Goal: Task Accomplishment & Management: Complete application form

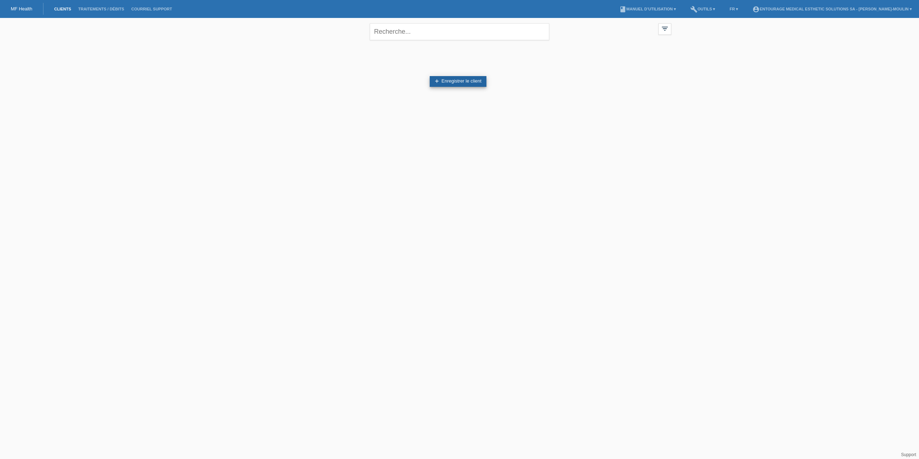
click at [449, 81] on link "add Enregistrer le client" at bounding box center [458, 81] width 57 height 11
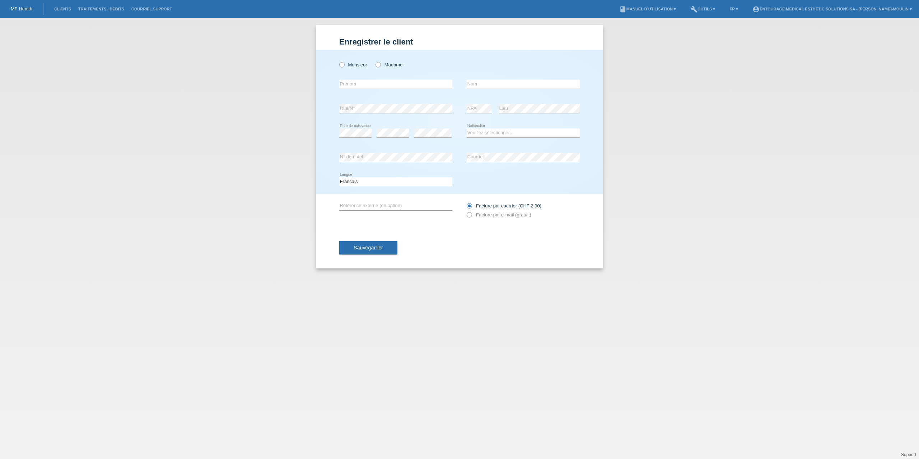
click at [465, 211] on icon at bounding box center [465, 211] width 0 height 0
click at [465, 202] on icon at bounding box center [465, 202] width 0 height 0
click at [469, 203] on input "Facture par courrier (CHF 2.90)" at bounding box center [468, 207] width 5 height 9
click at [465, 211] on icon at bounding box center [465, 211] width 0 height 0
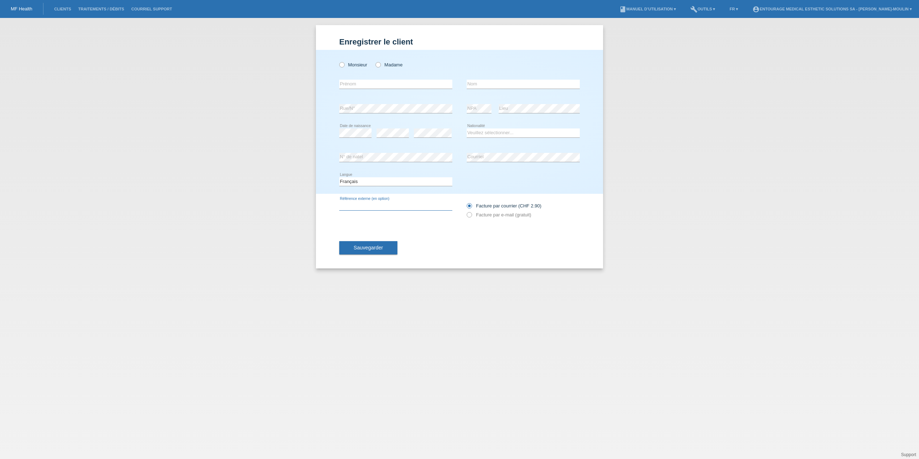
click at [419, 201] on input "text" at bounding box center [395, 205] width 113 height 9
click at [465, 211] on icon at bounding box center [465, 211] width 0 height 0
click at [494, 216] on label "Facture par e-mail (gratuit)" at bounding box center [498, 214] width 65 height 5
click at [498, 206] on label "Facture par courrier (CHF 2.90)" at bounding box center [503, 205] width 75 height 5
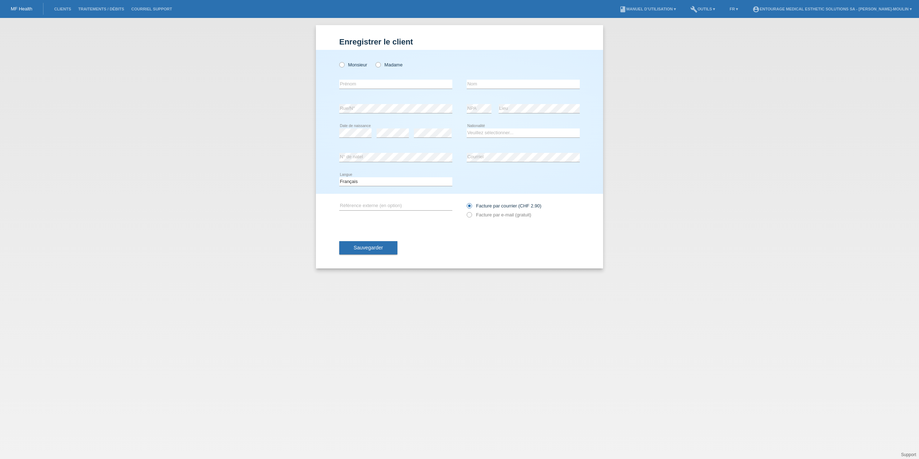
click at [471, 206] on input "Facture par courrier (CHF 2.90)" at bounding box center [468, 207] width 5 height 9
click at [338, 61] on icon at bounding box center [338, 61] width 0 height 0
click at [343, 65] on input "Monsieur" at bounding box center [341, 64] width 5 height 5
radio input "true"
click at [352, 84] on input "text" at bounding box center [395, 84] width 113 height 9
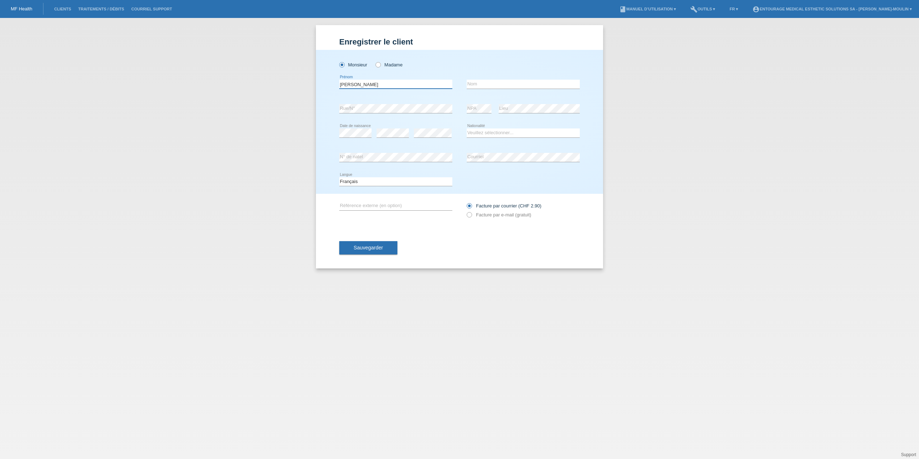
type input "Ronan"
click at [493, 83] on input "text" at bounding box center [522, 84] width 113 height 9
type input "Gallerne"
click at [399, 126] on div "error" at bounding box center [392, 133] width 32 height 24
click at [484, 132] on select "Veuillez sélectionner... Suisse Allemagne Autriche Liechtenstein ------------ A…" at bounding box center [522, 132] width 113 height 9
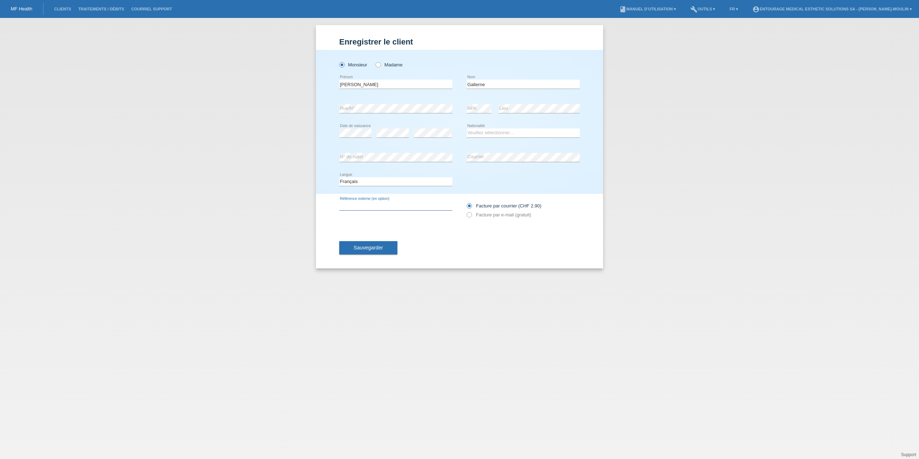
click at [357, 206] on input "text" at bounding box center [395, 205] width 113 height 9
click at [465, 211] on icon at bounding box center [465, 211] width 0 height 0
click at [469, 216] on input "Facture par e-mail (gratuit)" at bounding box center [468, 216] width 5 height 9
radio input "true"
click at [361, 202] on input "text" at bounding box center [395, 205] width 113 height 9
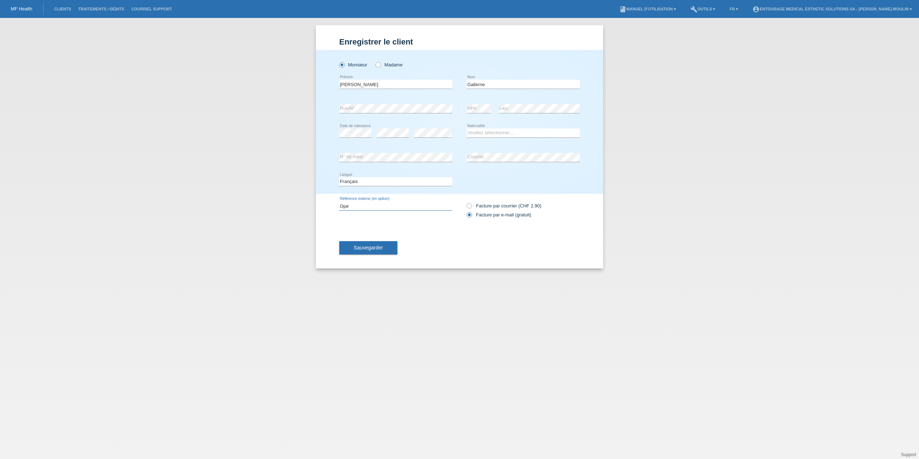
click at [357, 202] on input "Opé" at bounding box center [395, 205] width 113 height 9
drag, startPoint x: 355, startPoint y: 203, endPoint x: 346, endPoint y: 203, distance: 9.0
click at [346, 203] on input "Opé" at bounding box center [395, 205] width 113 height 9
type input "Op"
click at [378, 249] on span "Sauvegarder" at bounding box center [367, 248] width 29 height 6
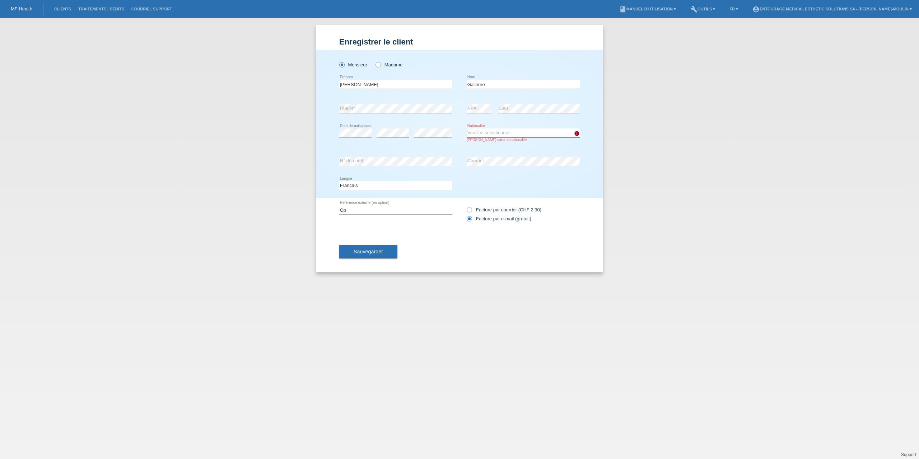
click at [497, 132] on select "Veuillez sélectionner... Suisse Allemagne Autriche Liechtenstein ------------ A…" at bounding box center [522, 132] width 113 height 9
select select "FR"
click at [466, 128] on select "Veuillez sélectionner... Suisse Allemagne Autriche Liechtenstein ------------ A…" at bounding box center [522, 132] width 113 height 9
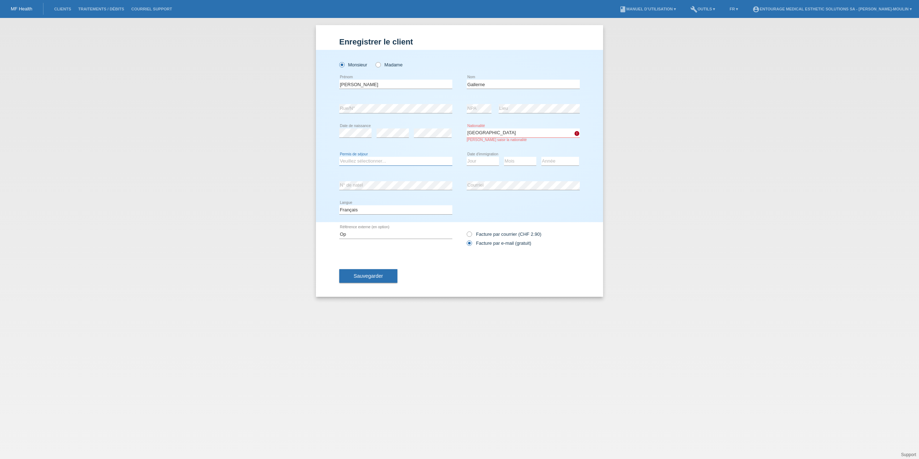
click at [393, 161] on select "Veuillez sélectionner... C B B - Statut de réfugié Autre" at bounding box center [395, 161] width 113 height 9
click at [339, 157] on select "Veuillez sélectionner... C B B - Statut de réfugié Autre" at bounding box center [395, 161] width 113 height 9
click at [459, 150] on div "Veuillez sélectionner... C B B - Statut de réfugié Autre error Permis de séjour…" at bounding box center [459, 161] width 240 height 24
click at [482, 160] on select "Jour 01 02 03 04 05 06 07 08 09 10 11" at bounding box center [482, 161] width 32 height 9
click at [426, 146] on div "error Date de naissance error error Suisse Åland" at bounding box center [459, 135] width 240 height 28
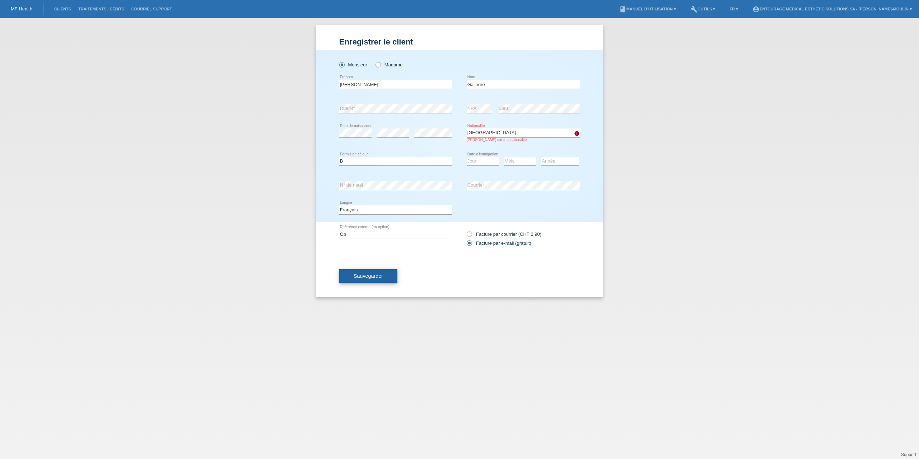
click at [380, 274] on span "Sauvegarder" at bounding box center [367, 276] width 29 height 6
click at [491, 133] on select "Veuillez sélectionner... Suisse Allemagne Autriche Liechtenstein ------------ A…" at bounding box center [522, 132] width 113 height 9
click at [374, 166] on div "Veuillez sélectionner... C B B - Statut de réfugié Autre error Permis de séjour" at bounding box center [395, 157] width 113 height 24
click at [361, 155] on select "Veuillez sélectionner... C B B - Statut de réfugié Autre" at bounding box center [395, 157] width 113 height 9
click at [339, 153] on select "Veuillez sélectionner... C B B - Statut de réfugié Autre" at bounding box center [395, 157] width 113 height 9
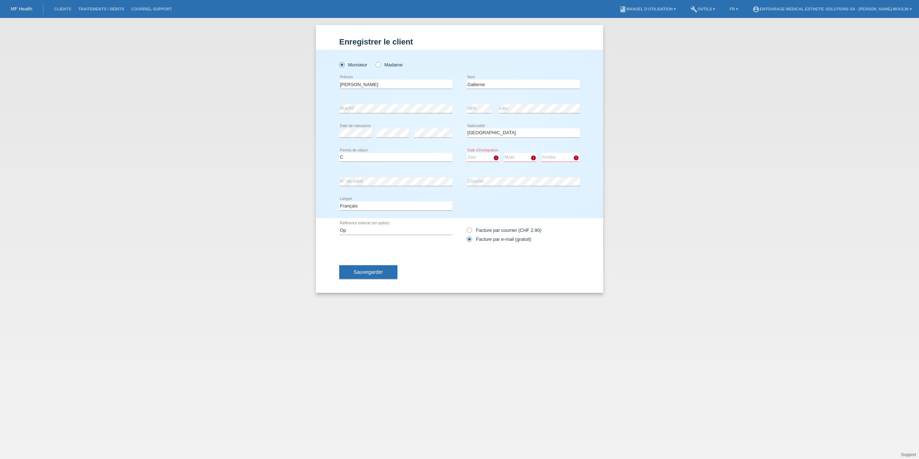
click at [380, 147] on div "Veuillez sélectionner... C B B - Statut de réfugié Autre error Permis de séjour" at bounding box center [395, 157] width 113 height 24
click at [498, 131] on select "Veuillez sélectionner... Suisse Allemagne Autriche Liechtenstein ------------ A…" at bounding box center [522, 132] width 113 height 9
click at [417, 159] on select "Veuillez sélectionner... C B B - Statut de réfugié Autre" at bounding box center [395, 157] width 113 height 9
select select "B"
click at [339, 153] on select "Veuillez sélectionner... C B B - Statut de réfugié Autre" at bounding box center [395, 157] width 113 height 9
